Goal: Transaction & Acquisition: Book appointment/travel/reservation

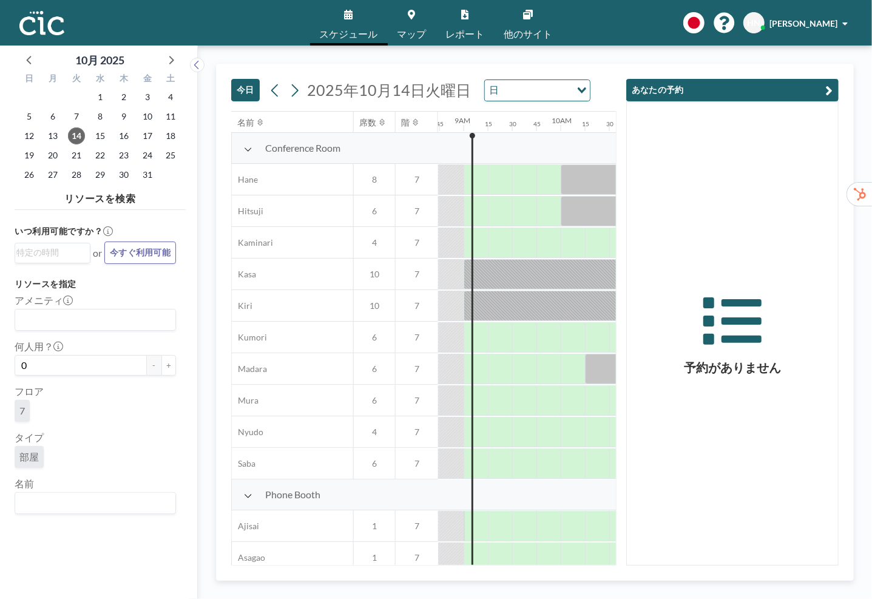
scroll to position [0, 849]
click at [119, 497] on input "Search for option" at bounding box center [92, 503] width 152 height 16
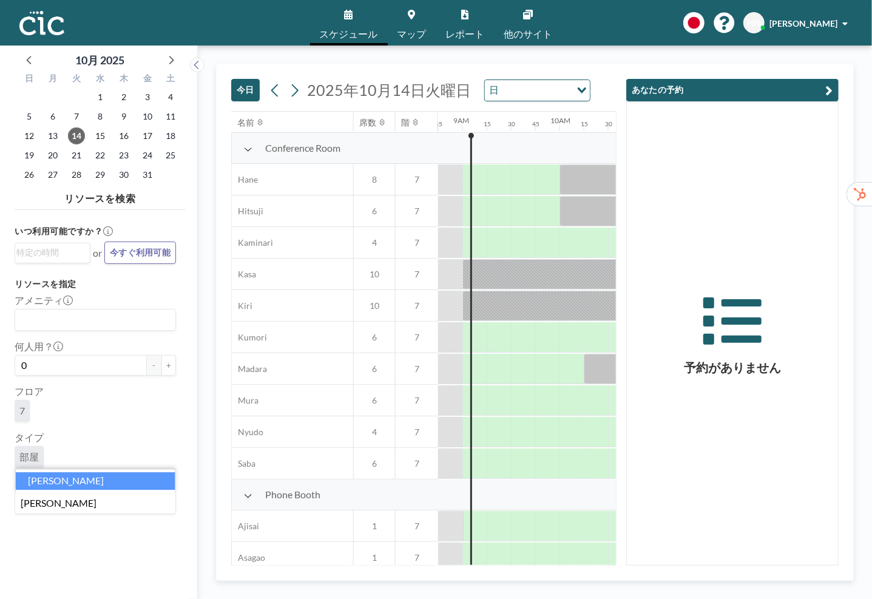
click at [102, 476] on li "[PERSON_NAME]" at bounding box center [96, 481] width 160 height 18
type input "[PERSON_NAME]"
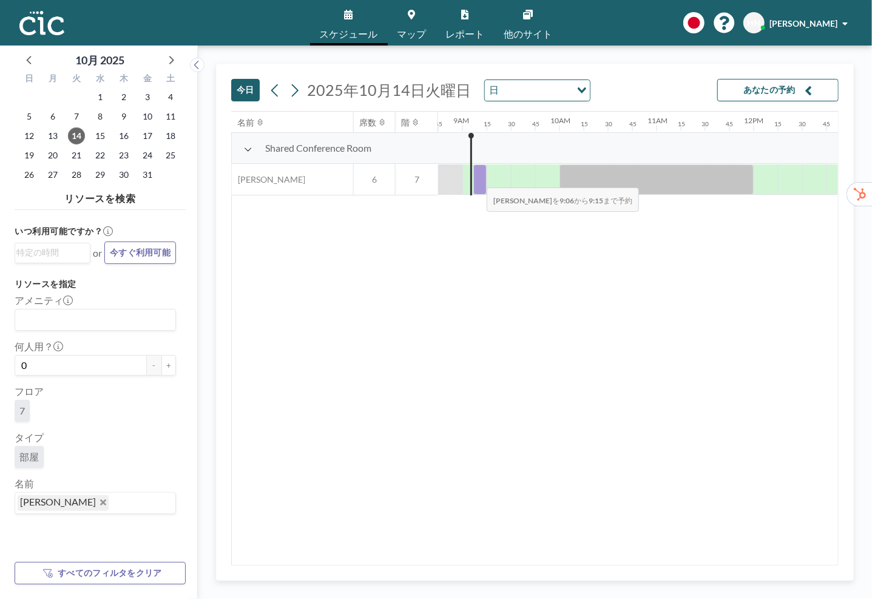
click at [477, 179] on div at bounding box center [479, 179] width 13 height 30
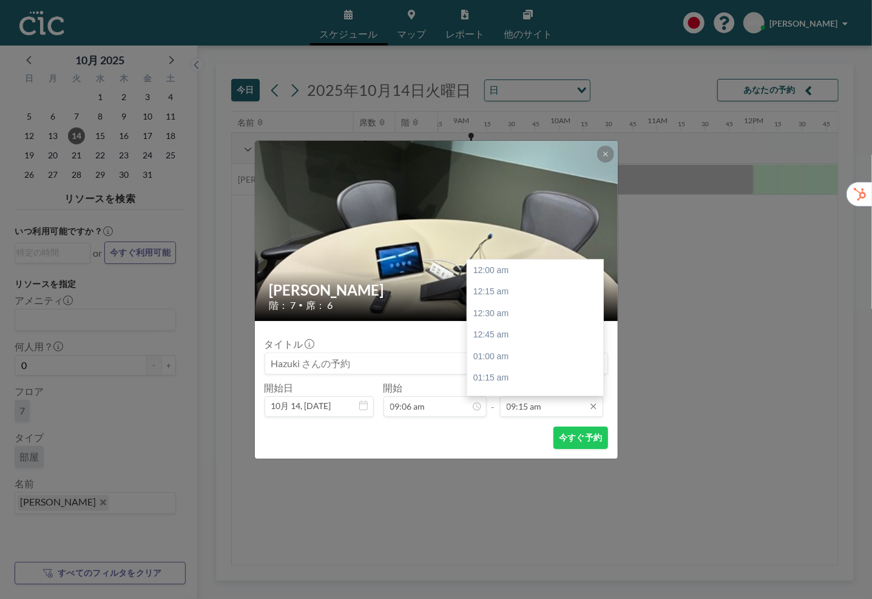
scroll to position [799, 0]
click at [534, 400] on input "09:15 am" at bounding box center [551, 406] width 103 height 21
click at [561, 311] on div "09:45 am" at bounding box center [535, 314] width 136 height 22
type input "09:45 am"
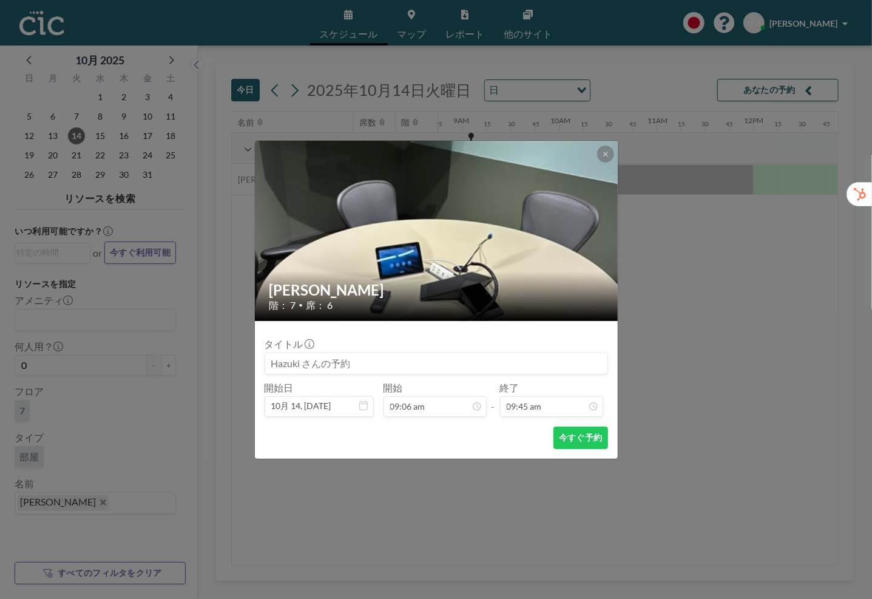
scroll to position [842, 0]
click at [578, 445] on button "今すぐ予約" at bounding box center [580, 437] width 54 height 22
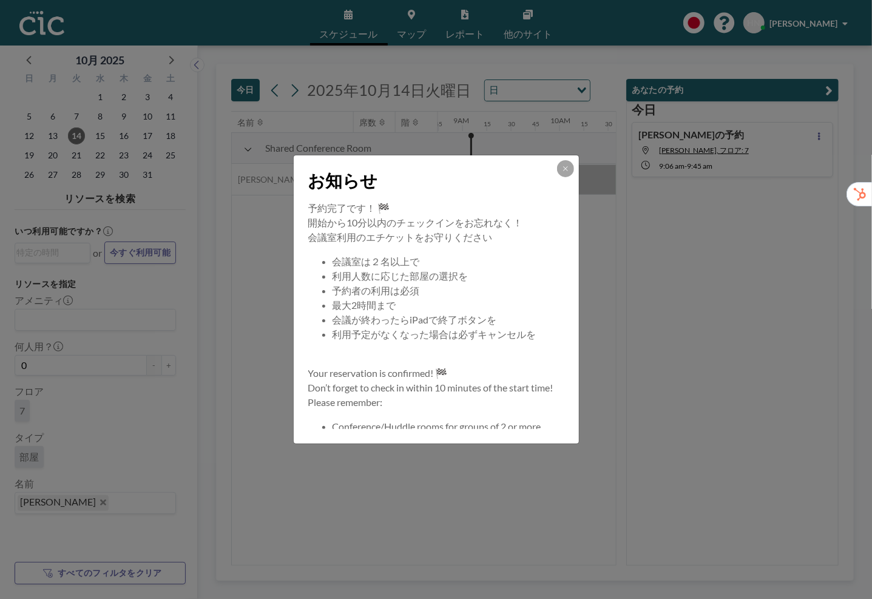
click at [559, 174] on button at bounding box center [565, 168] width 17 height 17
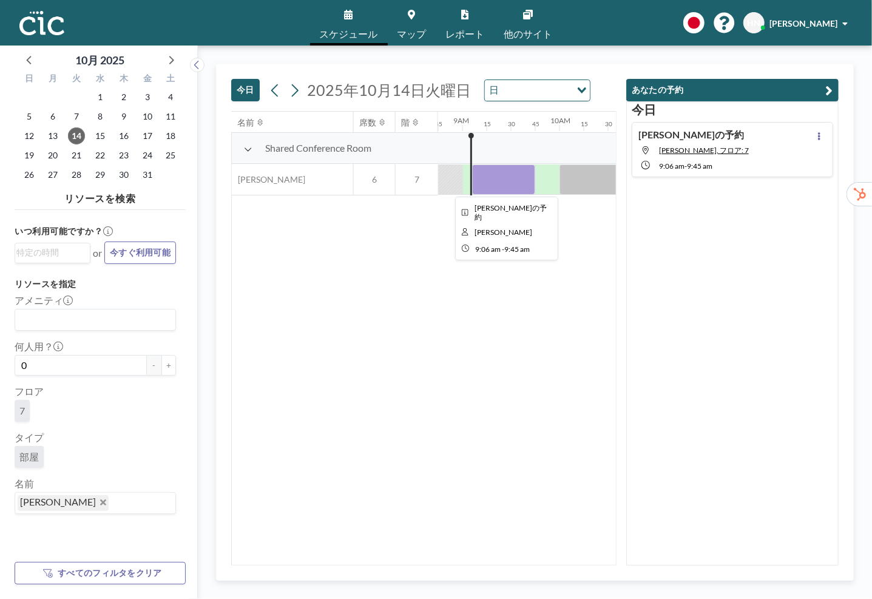
click at [497, 191] on div at bounding box center [503, 179] width 63 height 30
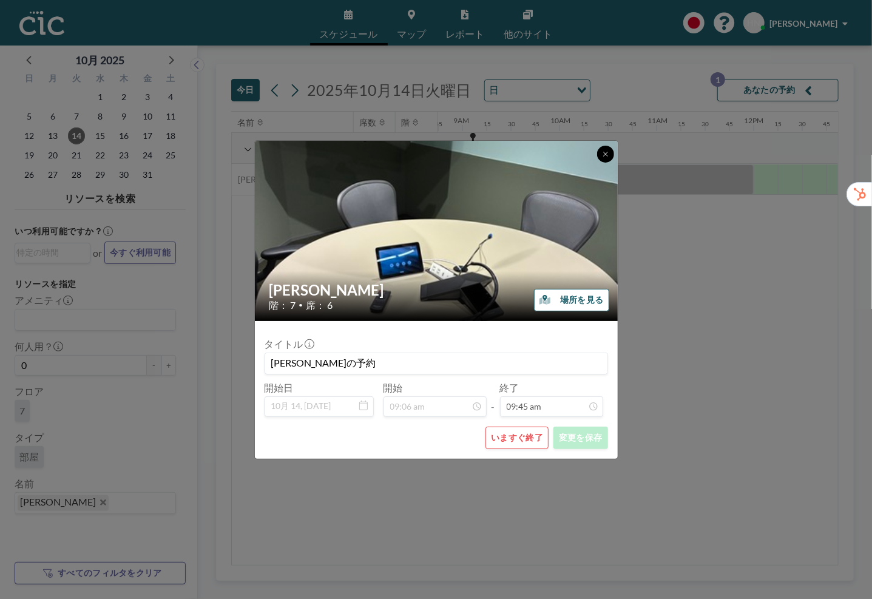
click at [610, 155] on button at bounding box center [605, 154] width 17 height 17
